Goal: Transaction & Acquisition: Purchase product/service

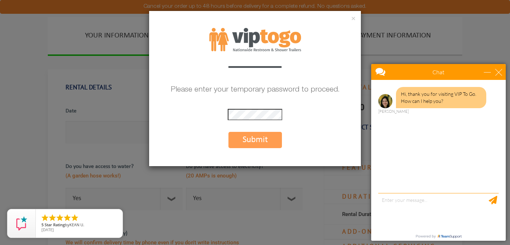
click at [256, 139] on button "Submit" at bounding box center [254, 140] width 53 height 16
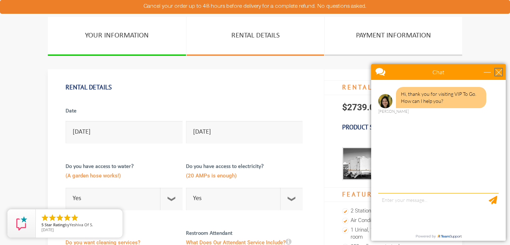
click at [499, 72] on div "close" at bounding box center [498, 72] width 7 height 7
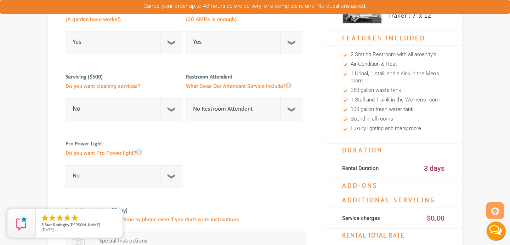
scroll to position [154, 0]
